Goal: Information Seeking & Learning: Learn about a topic

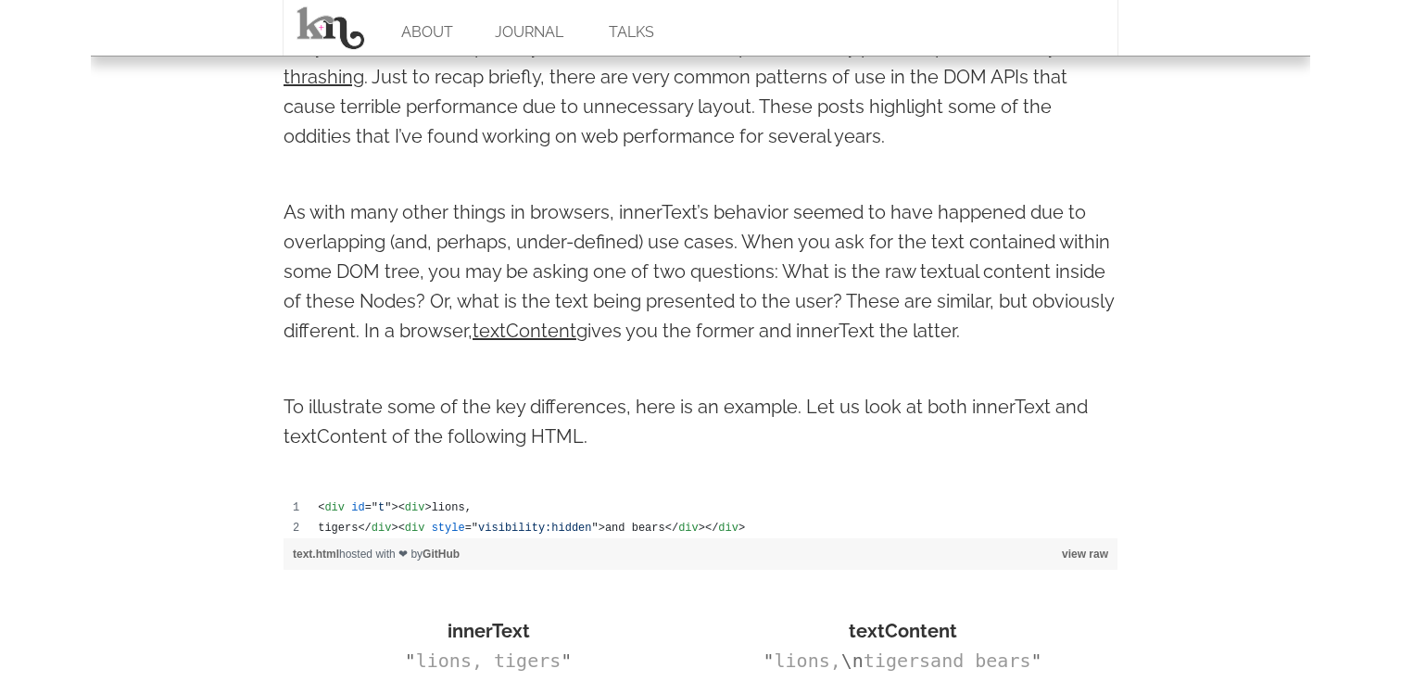
scroll to position [675, 0]
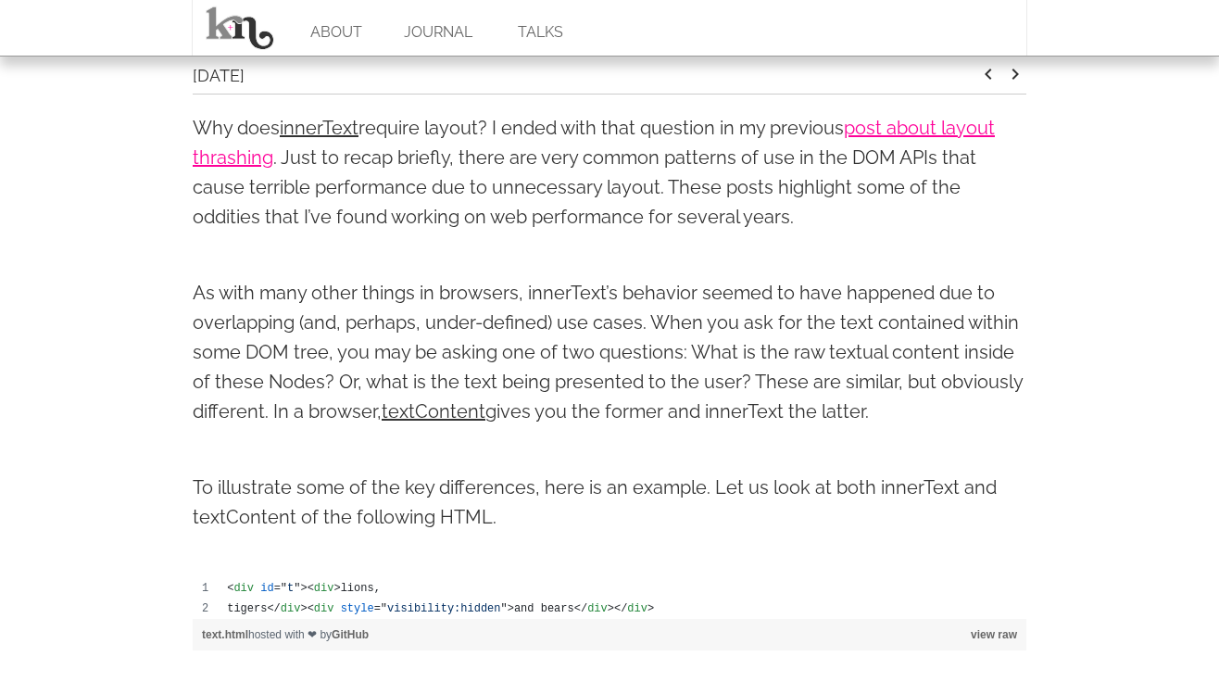
click at [904, 127] on link "post about layout thrashing" at bounding box center [594, 143] width 802 height 52
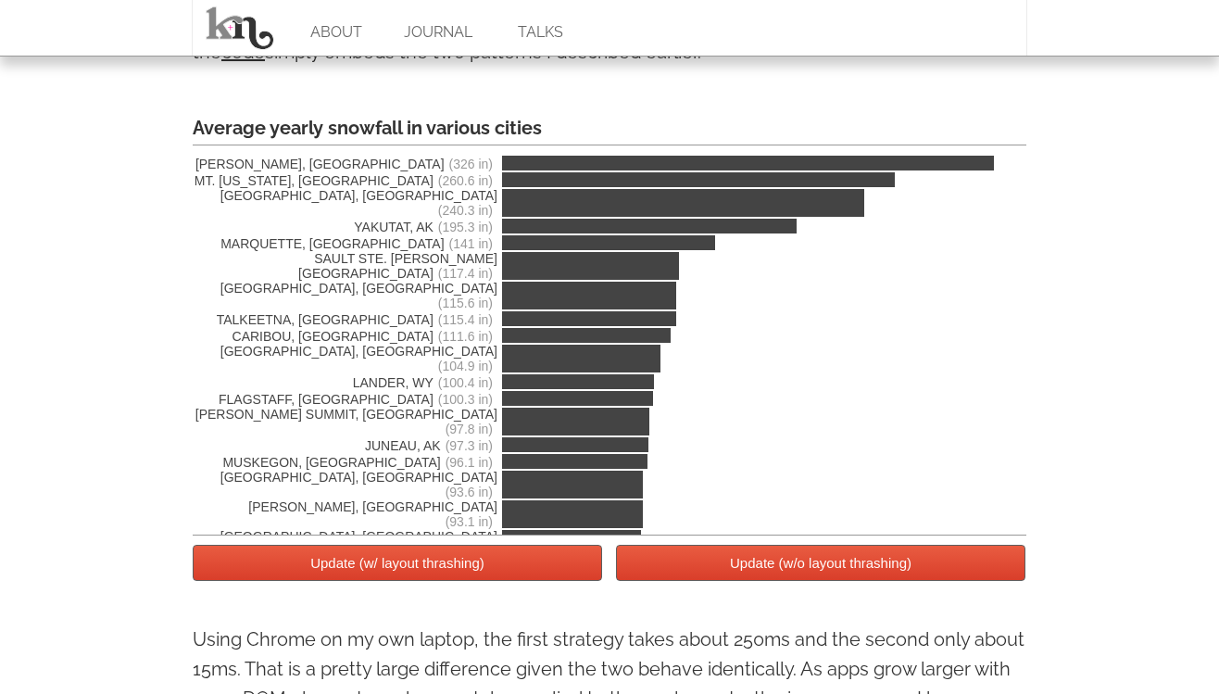
click at [486, 573] on button "Update (w/ layout thrashing)" at bounding box center [397, 563] width 409 height 36
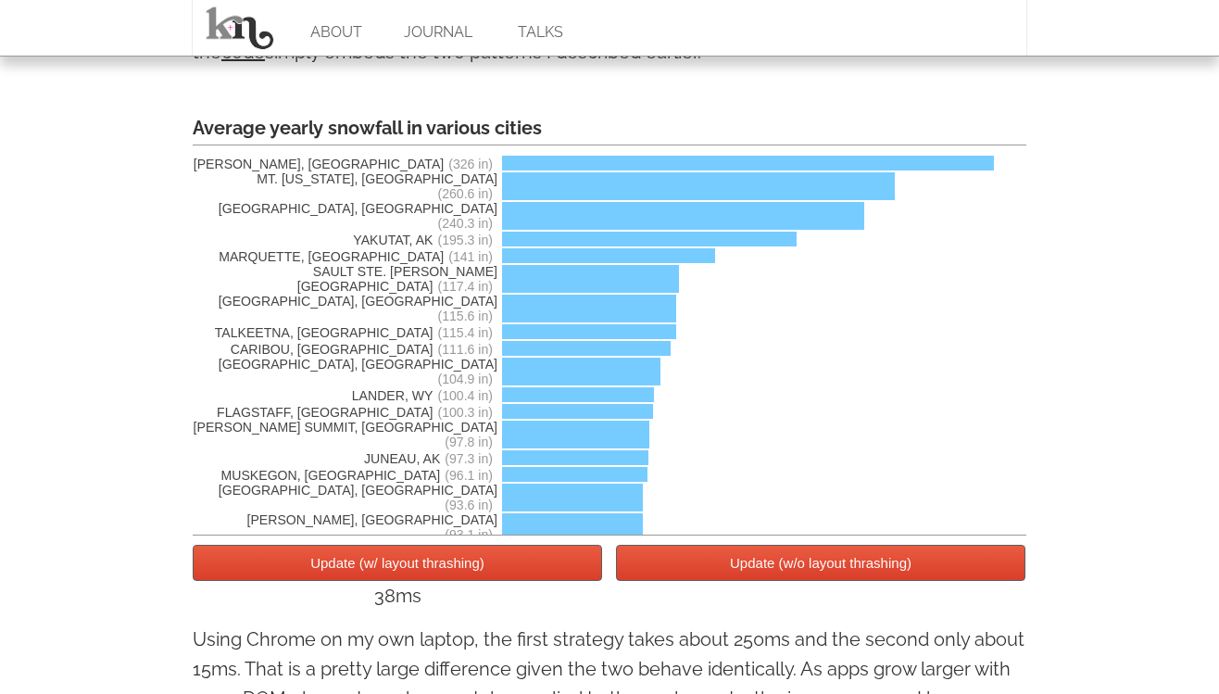
click at [486, 573] on button "Update (w/ layout thrashing)" at bounding box center [397, 563] width 409 height 36
click at [719, 572] on button "Update (w/o layout thrashing)" at bounding box center [820, 563] width 409 height 36
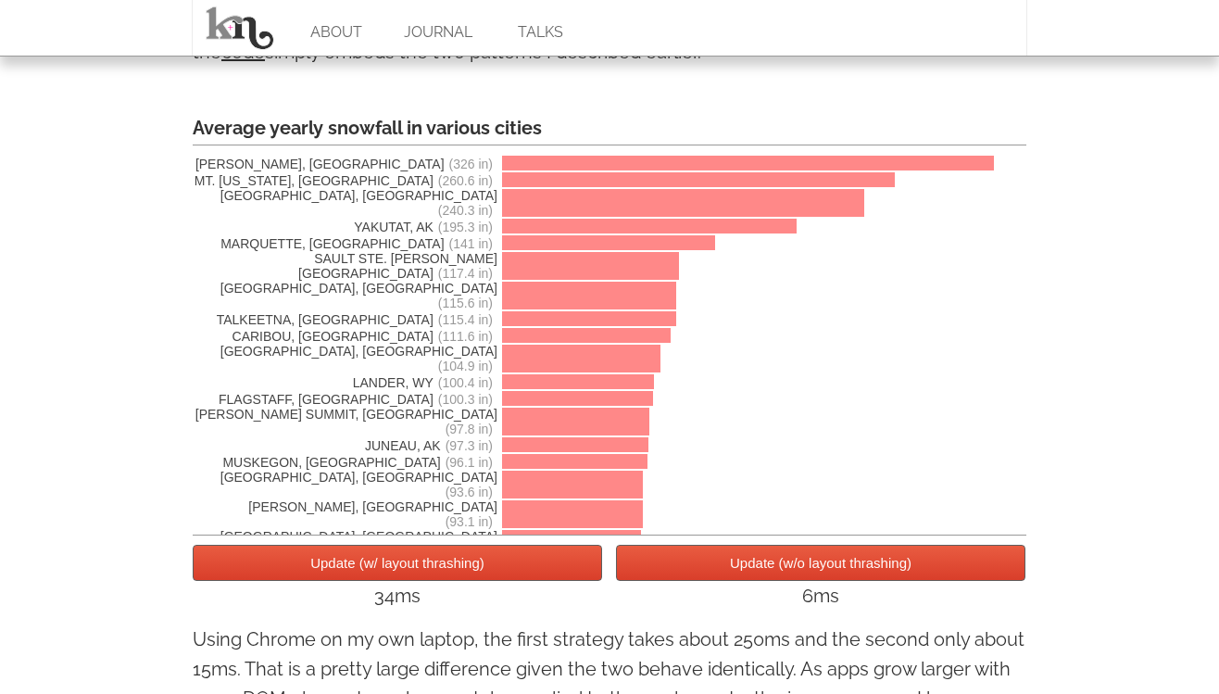
click at [719, 572] on button "Update (w/o layout thrashing)" at bounding box center [820, 563] width 409 height 36
click at [495, 560] on button "Update (w/ layout thrashing)" at bounding box center [397, 563] width 409 height 36
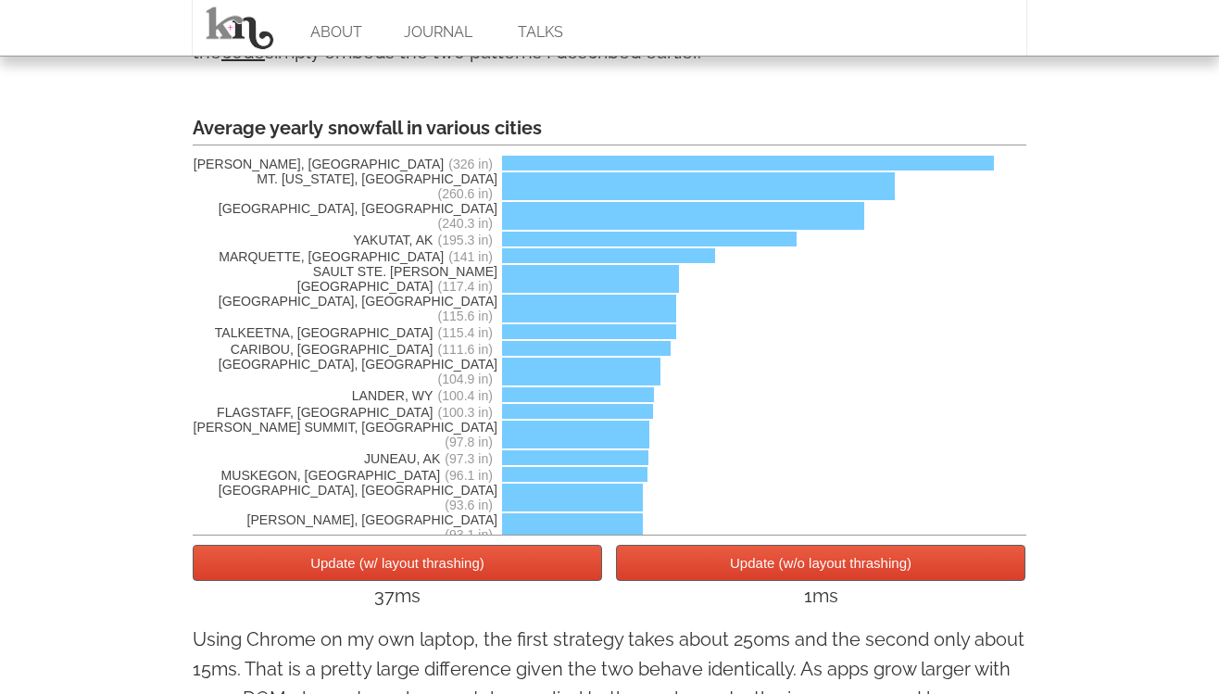
click at [495, 560] on button "Update (w/ layout thrashing)" at bounding box center [397, 563] width 409 height 36
click at [698, 560] on button "Update (w/o layout thrashing)" at bounding box center [820, 563] width 409 height 36
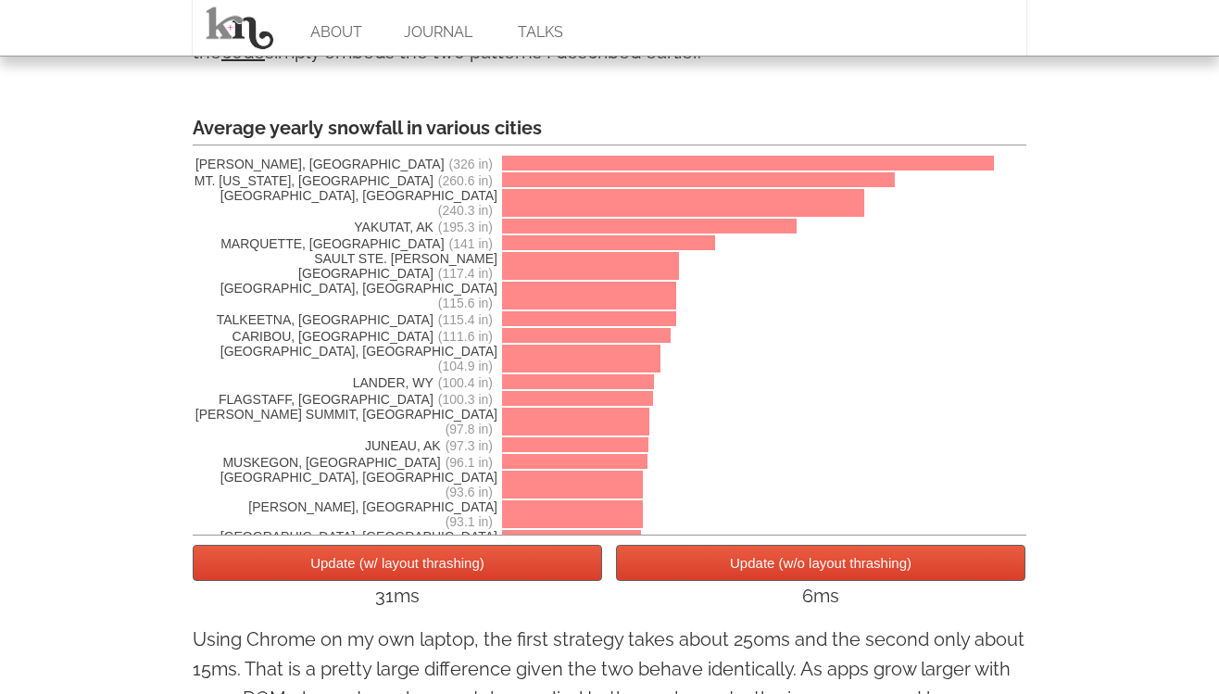
click at [542, 562] on button "Update (w/ layout thrashing)" at bounding box center [397, 563] width 409 height 36
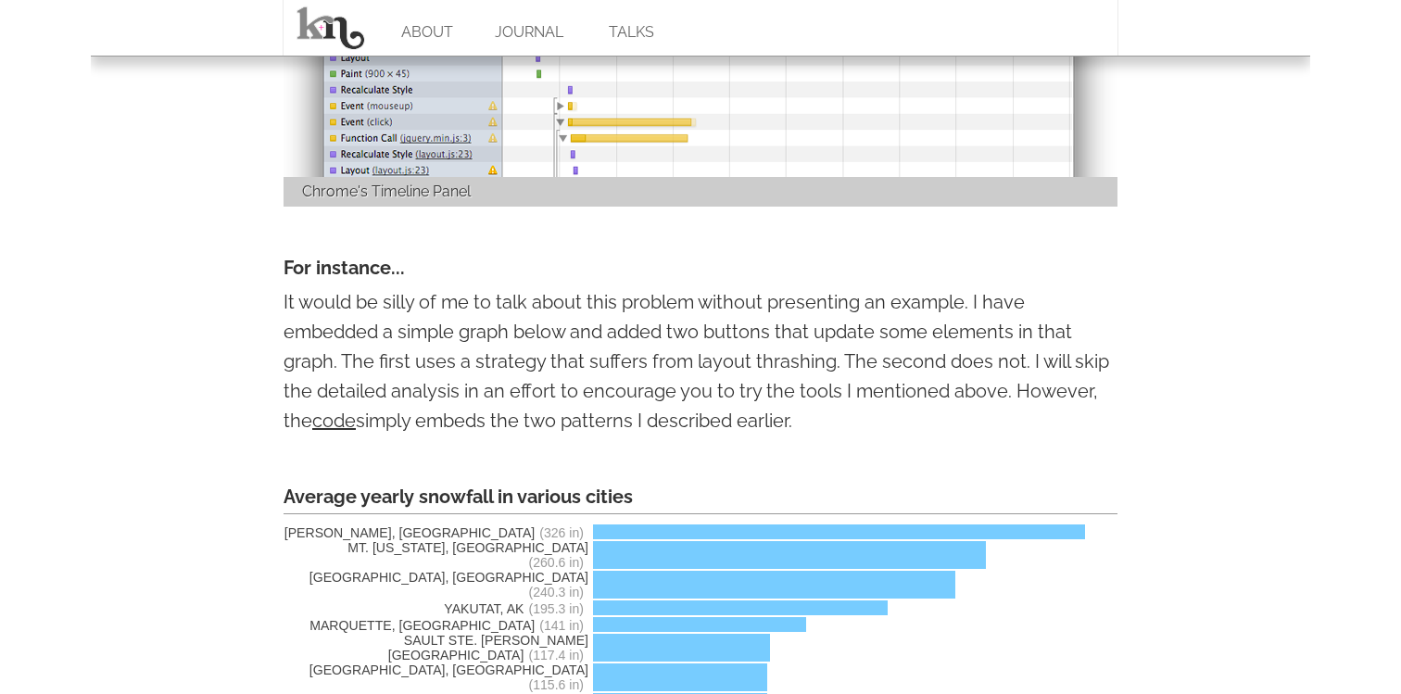
scroll to position [2994, 0]
